Goal: Task Accomplishment & Management: Manage account settings

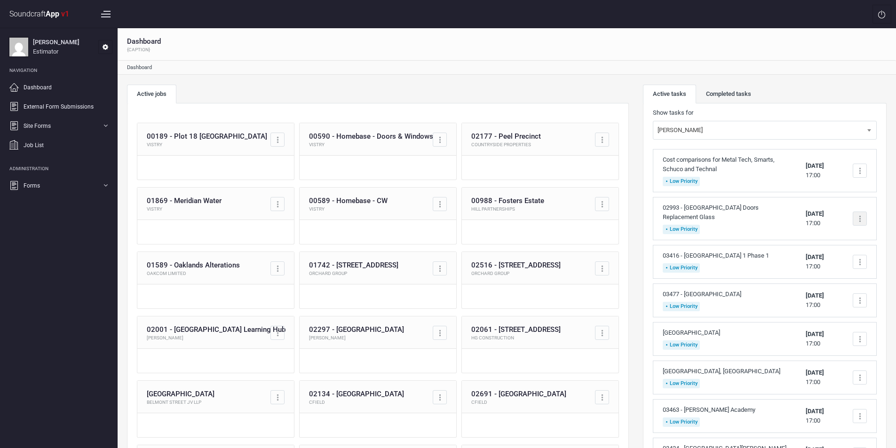
click at [858, 217] on div at bounding box center [860, 219] width 14 height 14
click at [819, 241] on link "Complete task" at bounding box center [820, 241] width 93 height 19
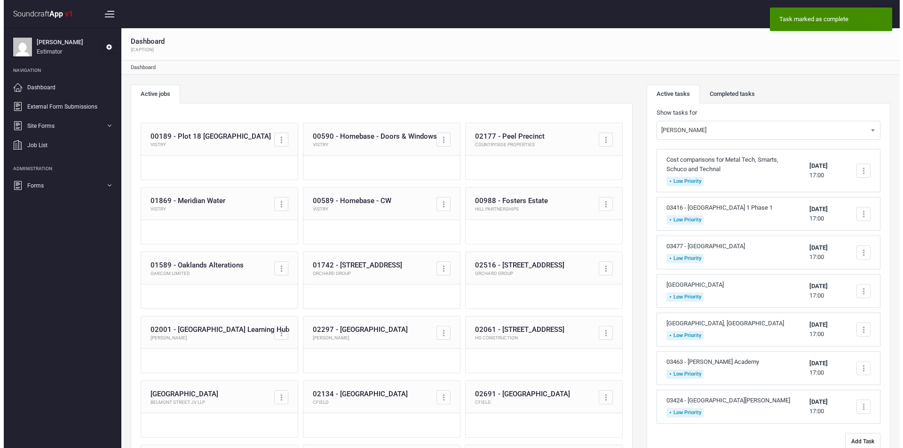
scroll to position [47, 0]
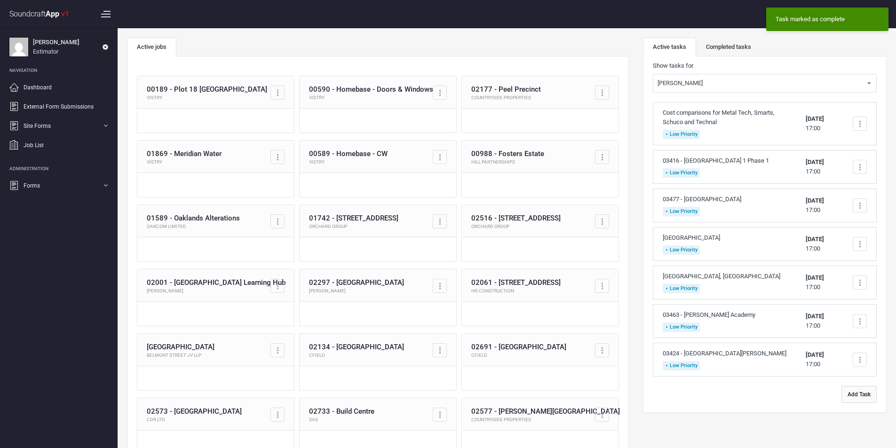
click at [856, 397] on button "Add Task" at bounding box center [859, 394] width 35 height 17
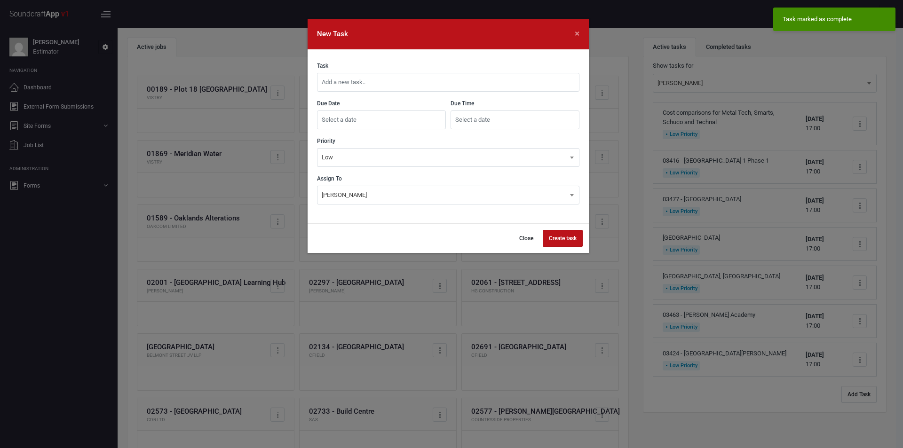
click at [423, 84] on input "text" at bounding box center [448, 82] width 263 height 19
type input "03238 - NWCC West Requote"
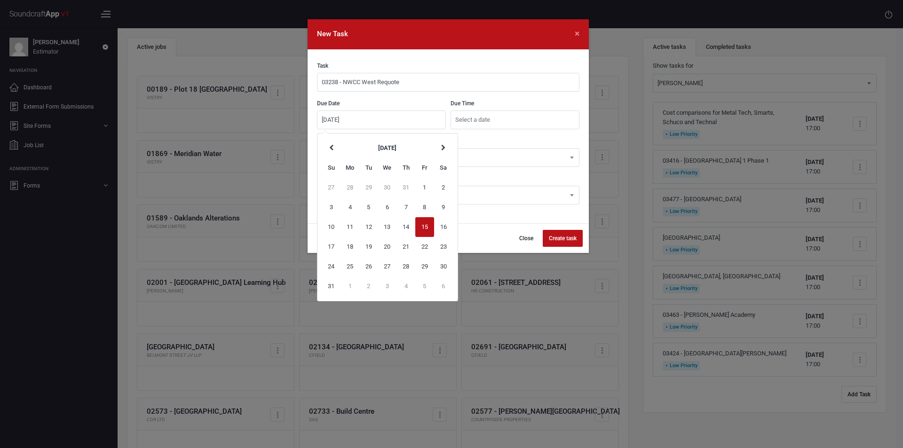
type input "[DATE]"
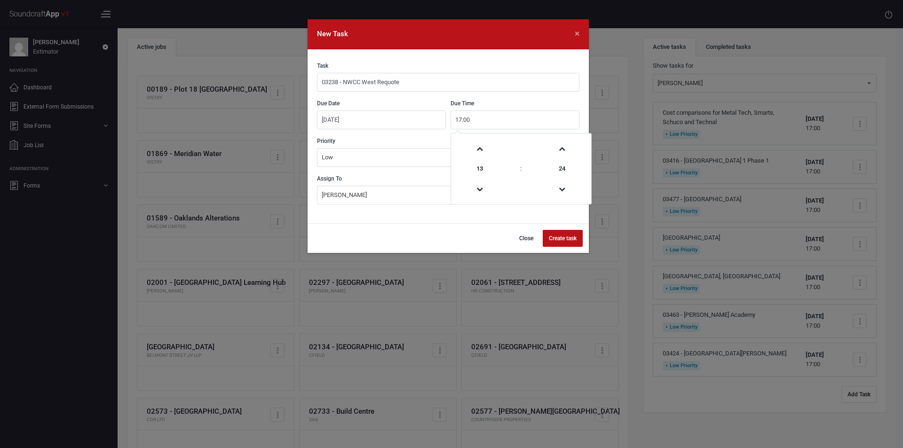
type input "17:00"
click at [560, 238] on button "Create task" at bounding box center [563, 238] width 40 height 17
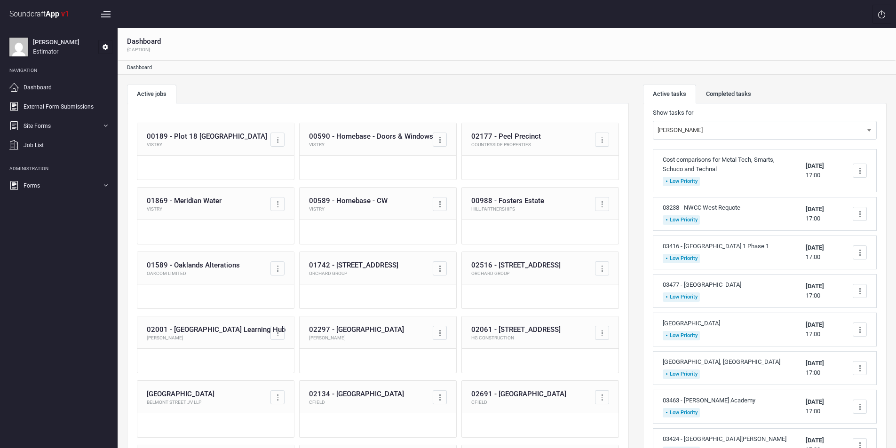
scroll to position [94, 0]
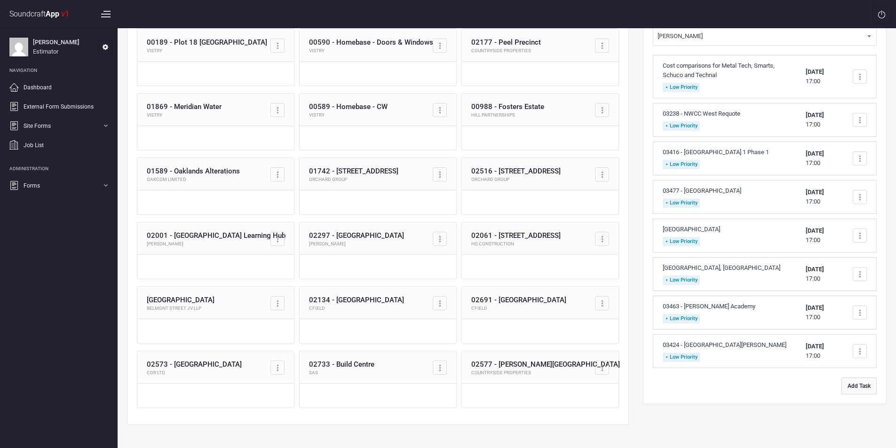
click at [861, 383] on button "Add Task" at bounding box center [859, 386] width 35 height 17
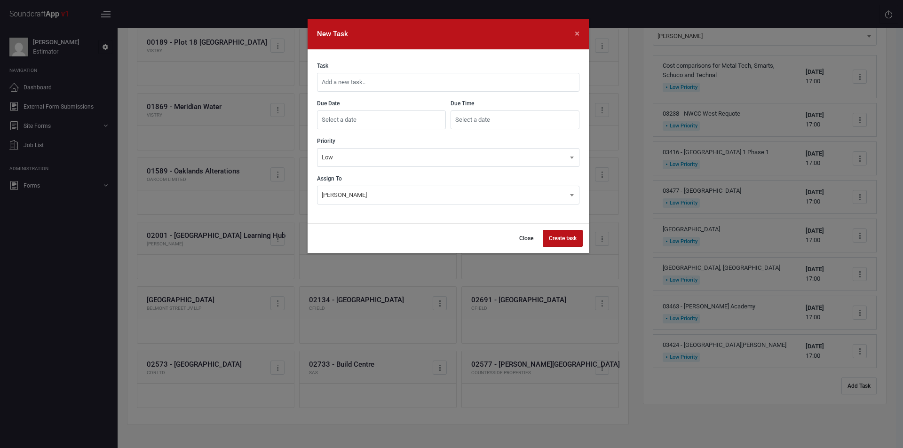
click at [493, 81] on input "text" at bounding box center [448, 82] width 263 height 19
type input "02577 - [PERSON_NAME] Place Roof Doors Handover Document"
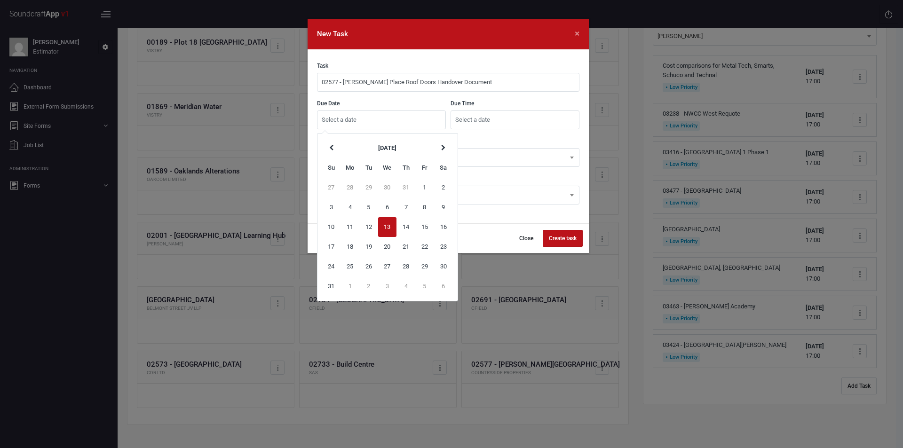
type input "[DATE]"
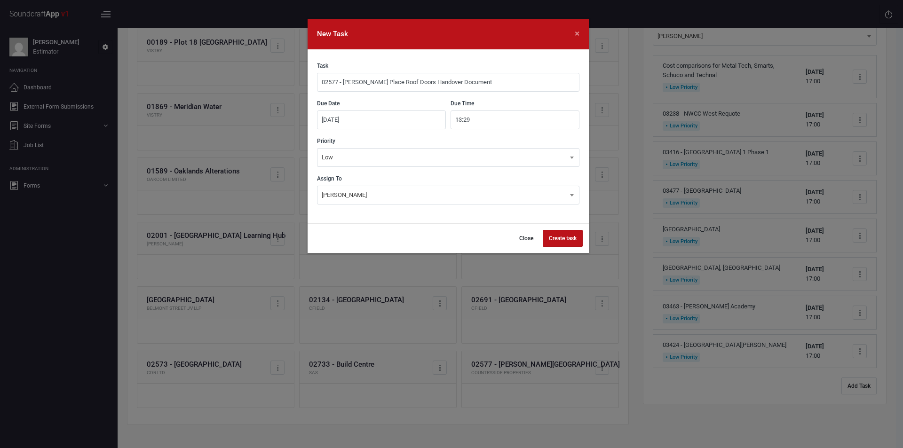
click at [479, 123] on input "13:29" at bounding box center [515, 120] width 129 height 19
type input "17:00"
click at [571, 238] on button "Create task" at bounding box center [563, 238] width 40 height 17
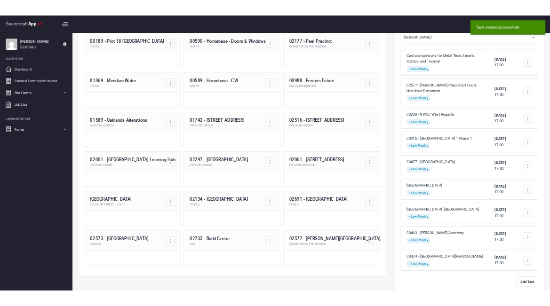
scroll to position [0, 0]
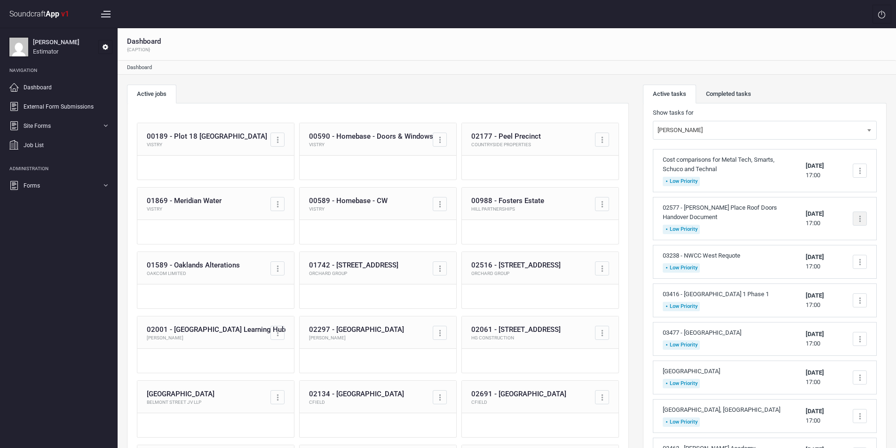
click at [859, 220] on div at bounding box center [860, 219] width 14 height 14
click at [808, 240] on link "Complete task" at bounding box center [820, 241] width 93 height 19
